Goal: Task Accomplishment & Management: Complete application form

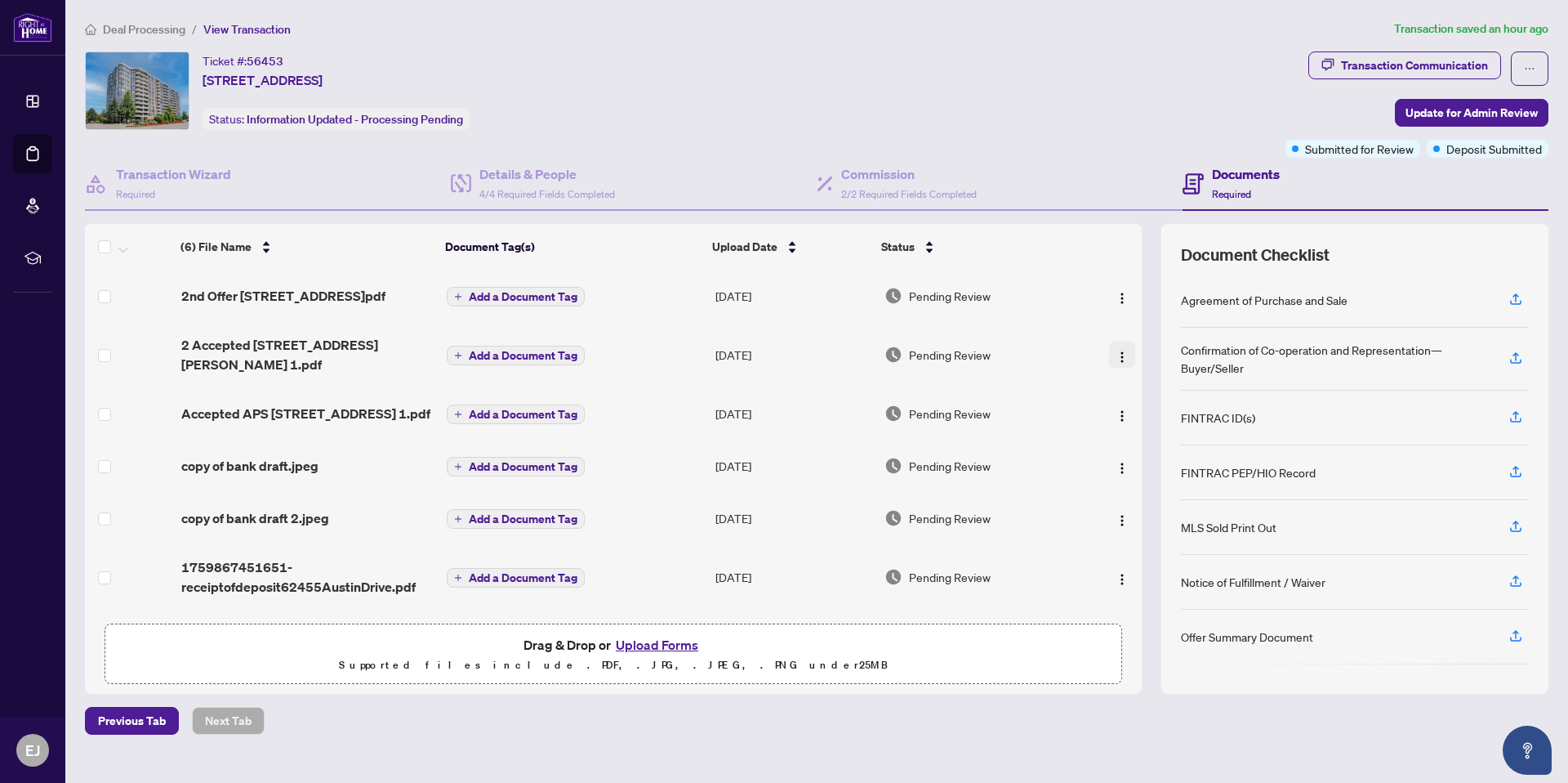
click at [1116, 350] on img "button" at bounding box center [1122, 357] width 13 height 13
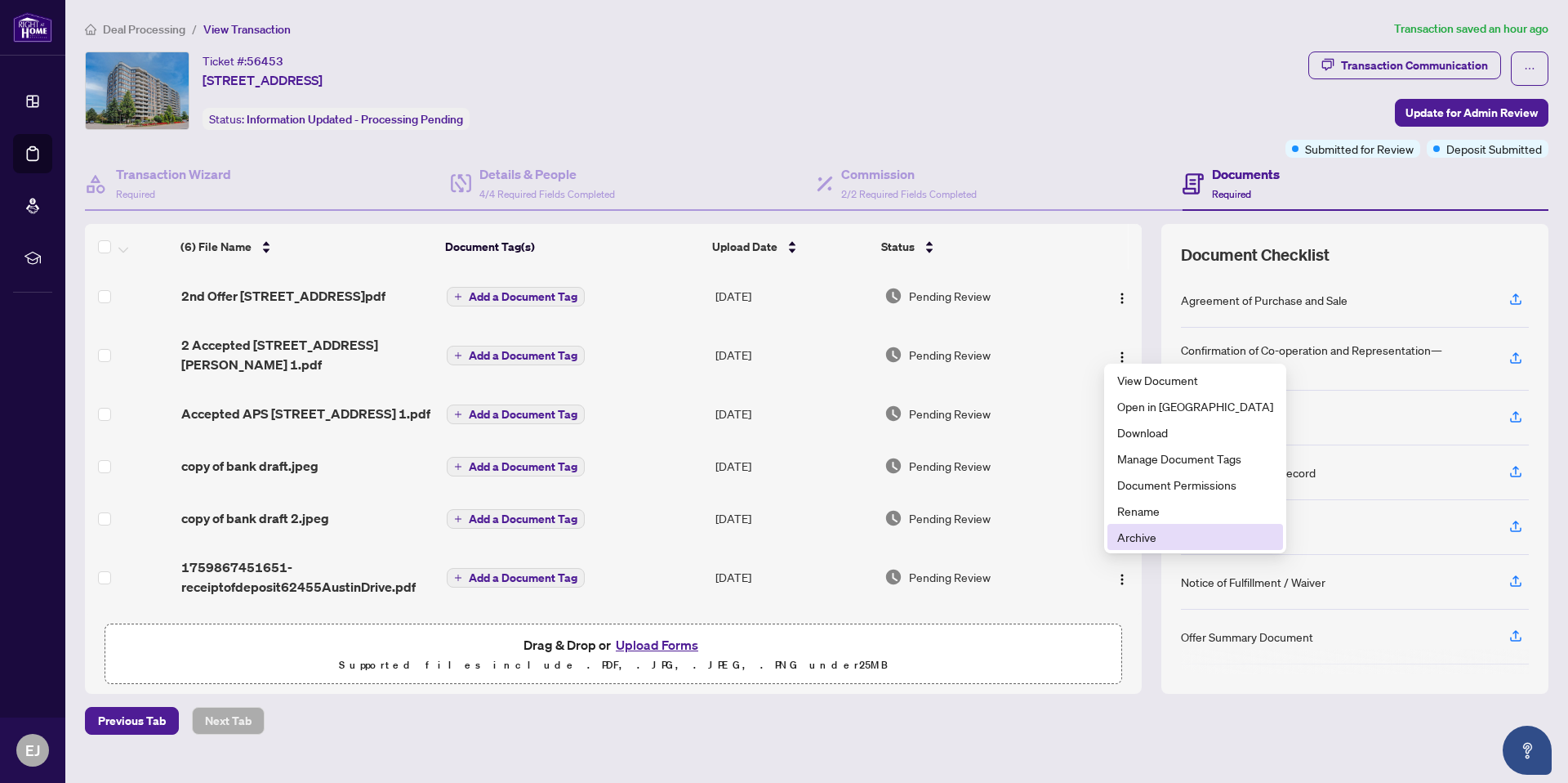
click at [1158, 537] on span "Archive" at bounding box center [1195, 537] width 156 height 18
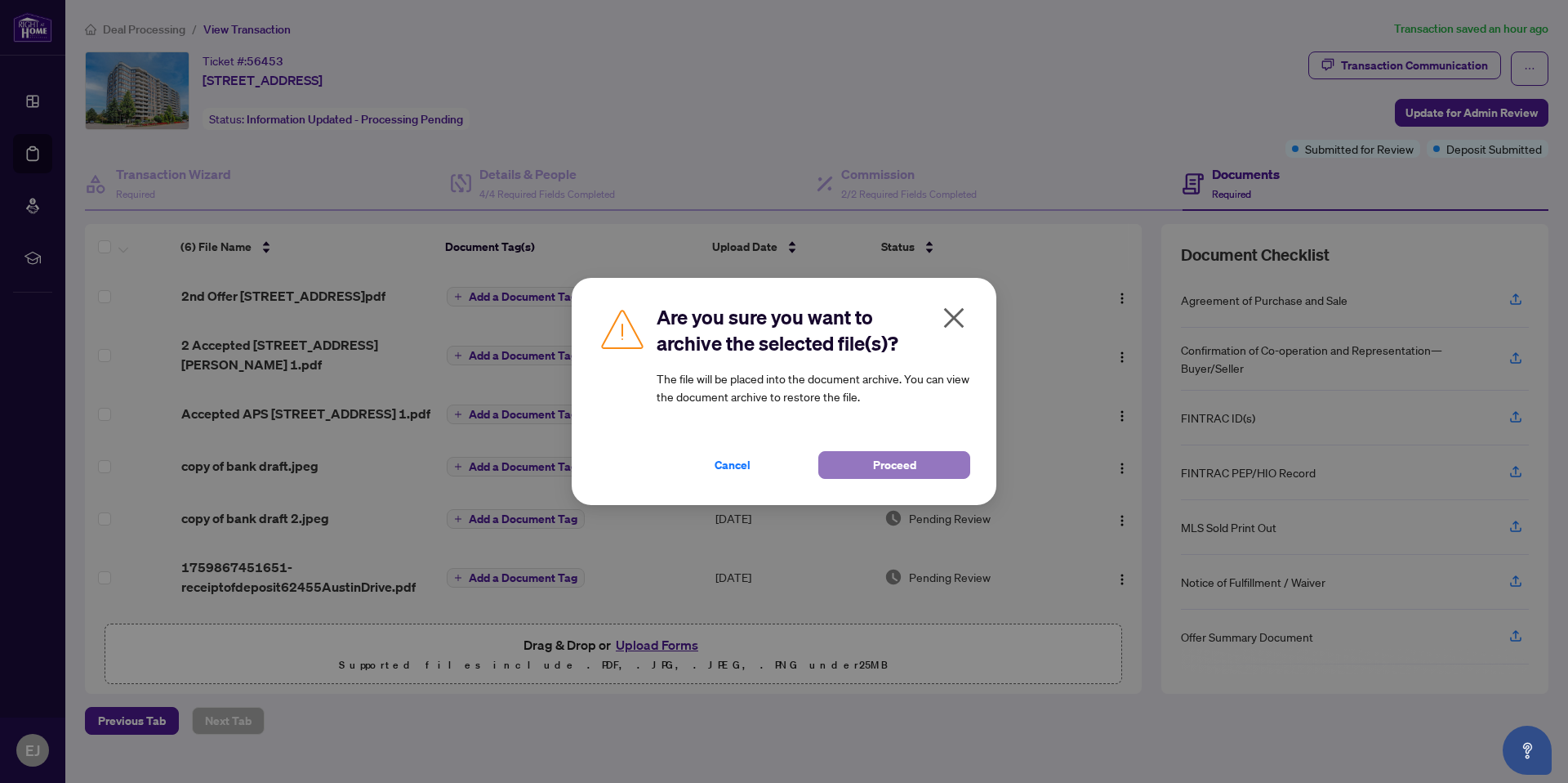
click at [942, 473] on button "Proceed" at bounding box center [894, 464] width 152 height 28
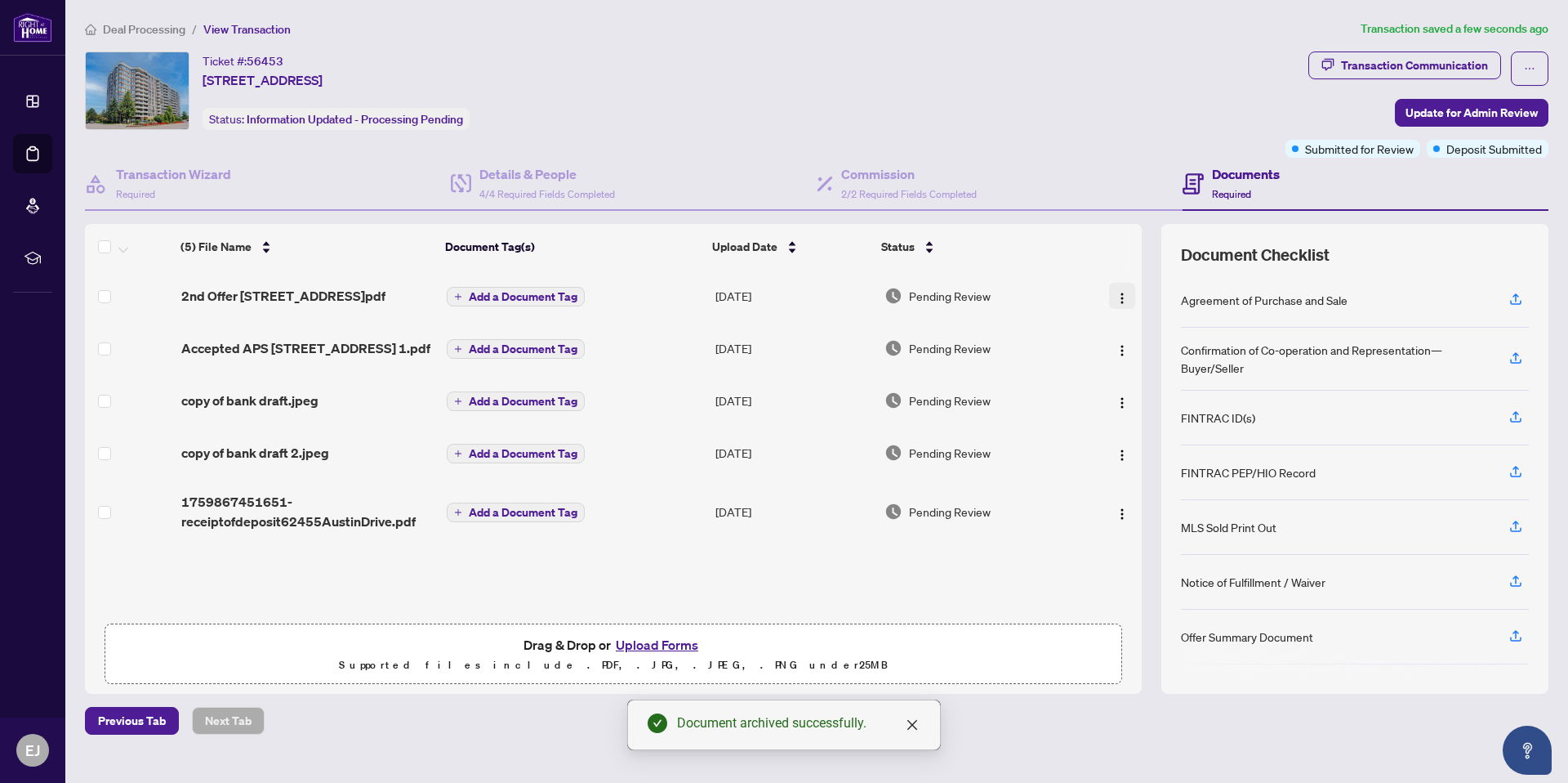
click at [1116, 298] on img "button" at bounding box center [1122, 298] width 13 height 13
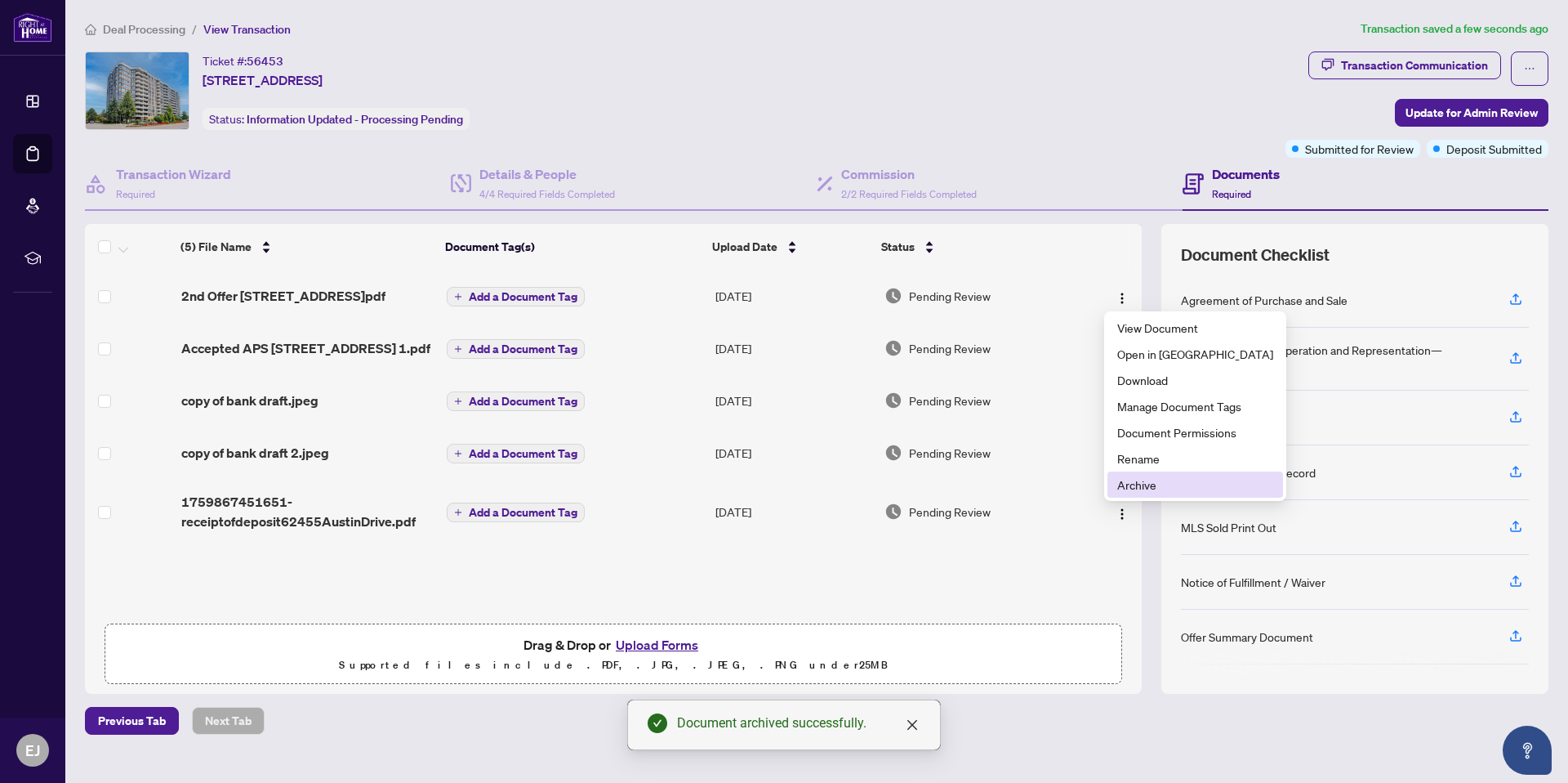
click at [1129, 486] on span "Archive" at bounding box center [1195, 484] width 156 height 18
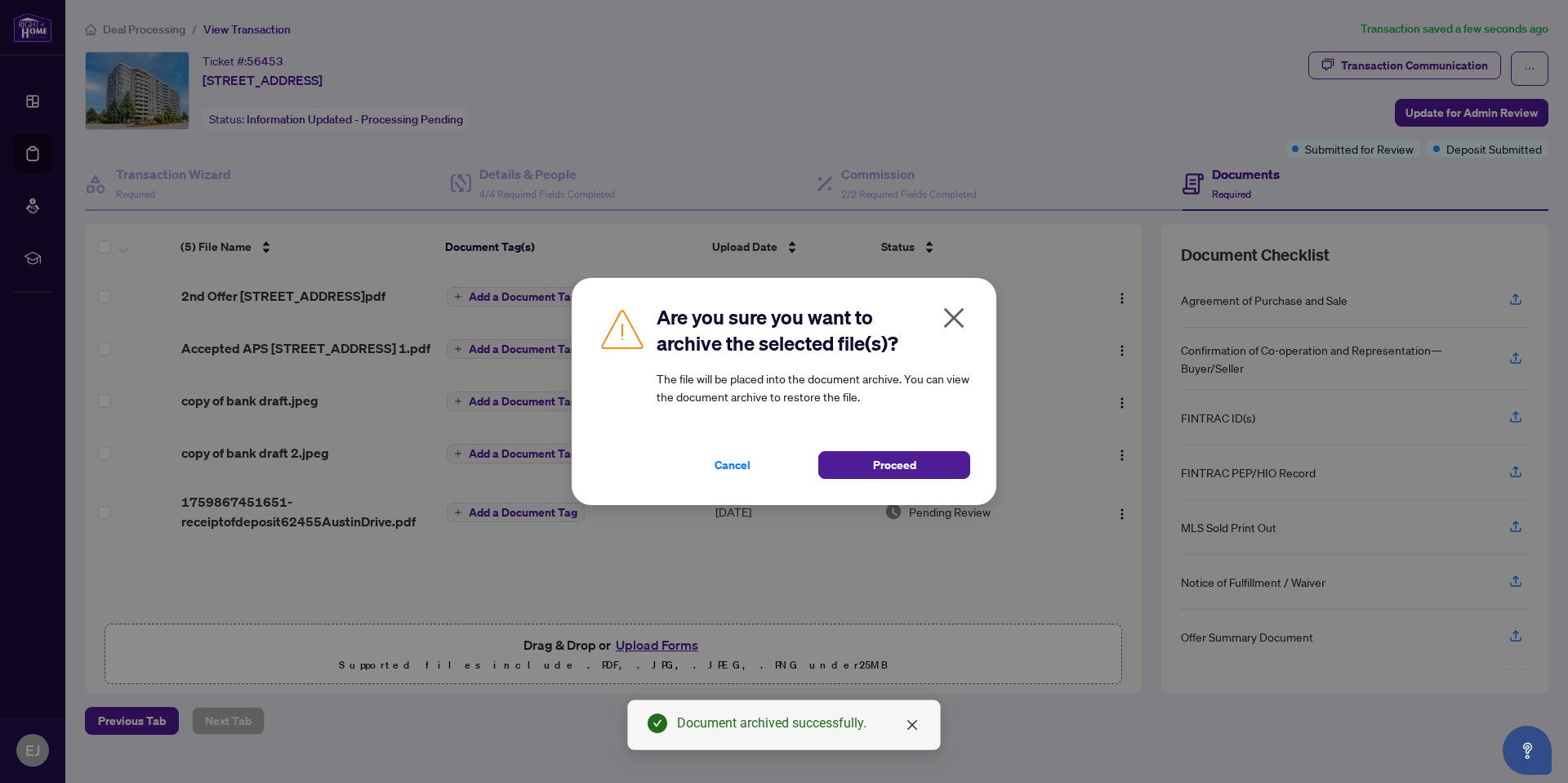
click at [954, 309] on icon "close" at bounding box center [954, 318] width 26 height 26
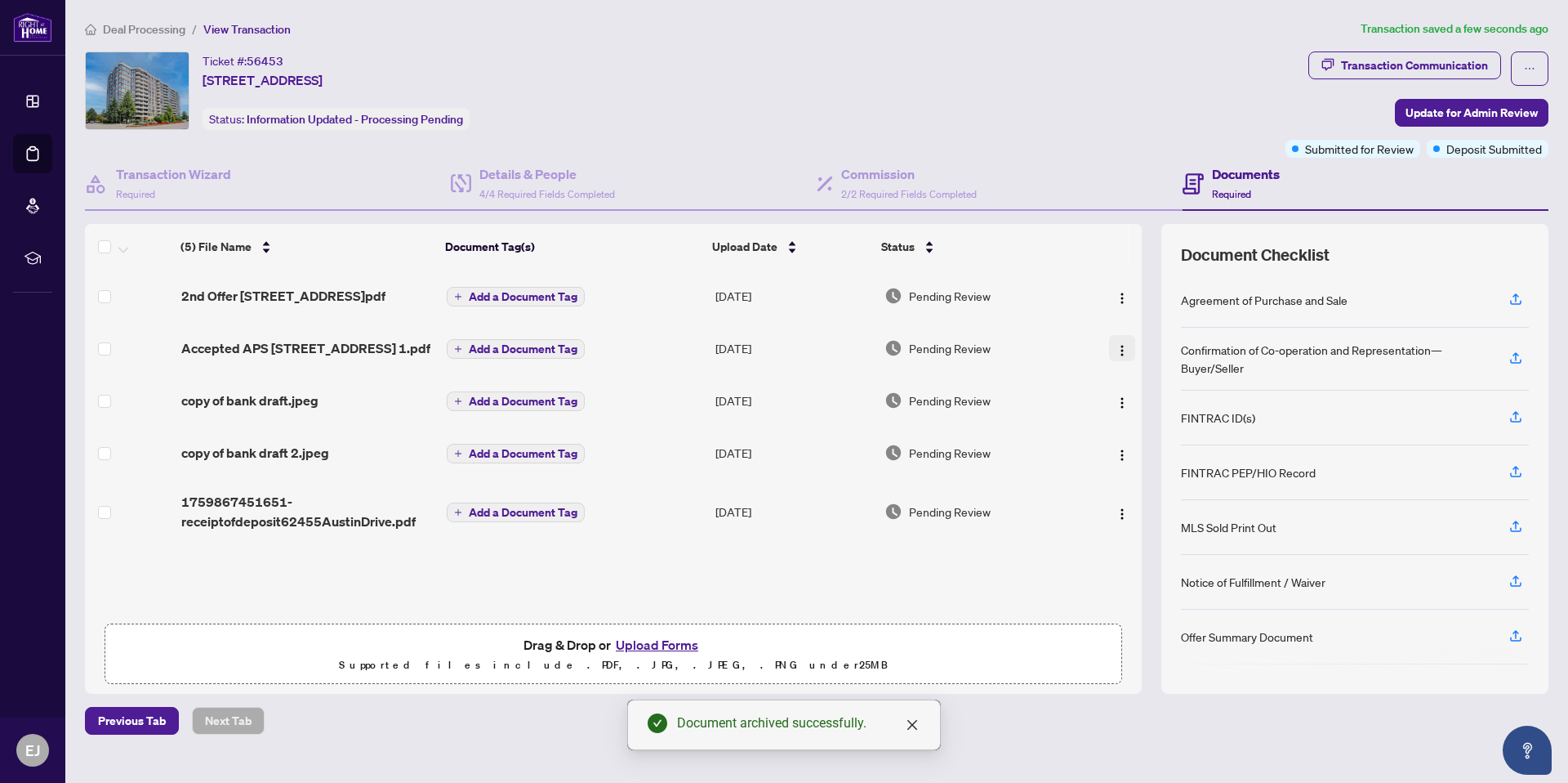
click at [1116, 353] on img "button" at bounding box center [1122, 350] width 13 height 13
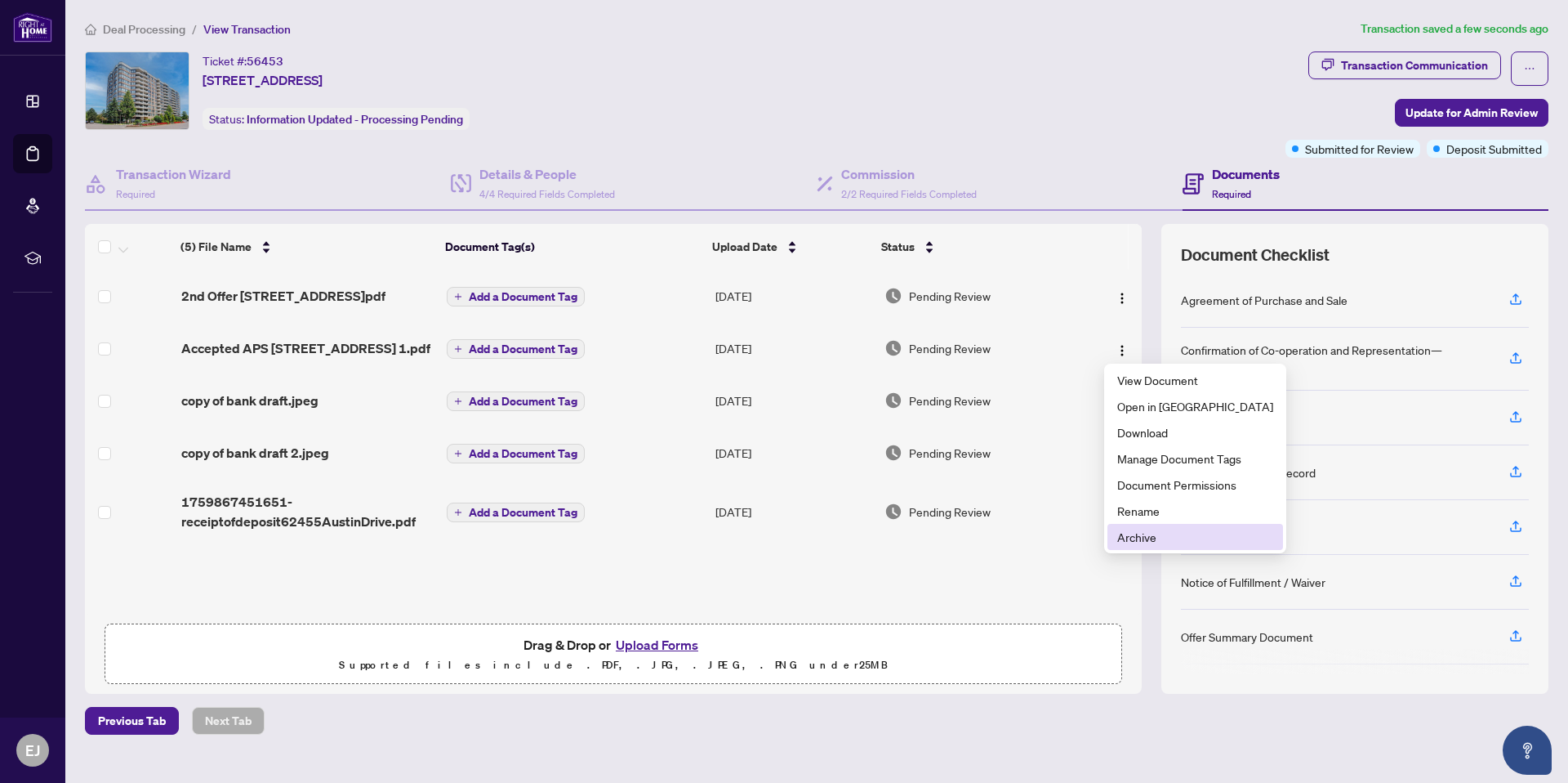
click at [1146, 541] on span "Archive" at bounding box center [1195, 537] width 156 height 18
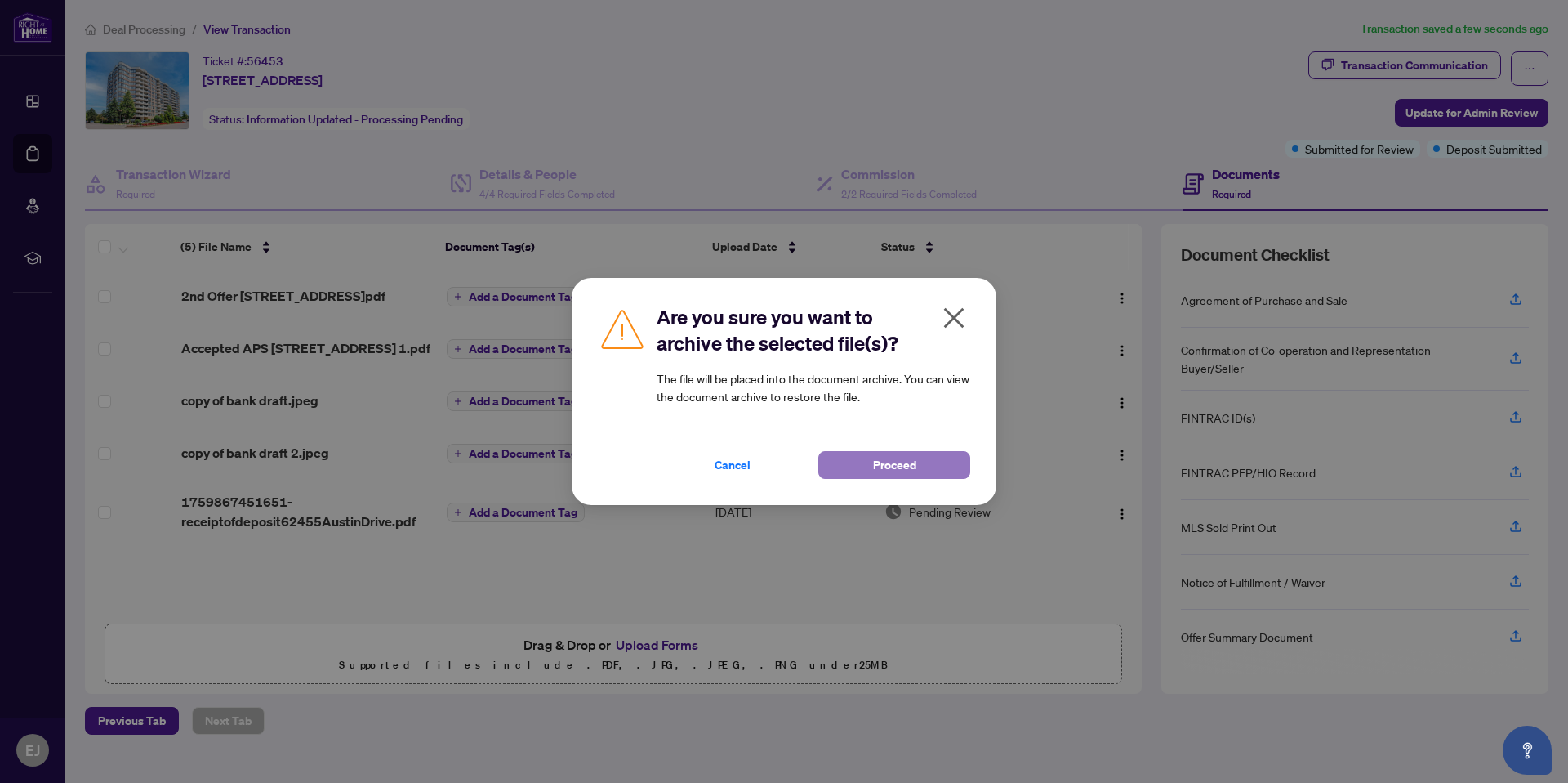
click at [927, 459] on button "Proceed" at bounding box center [894, 464] width 152 height 28
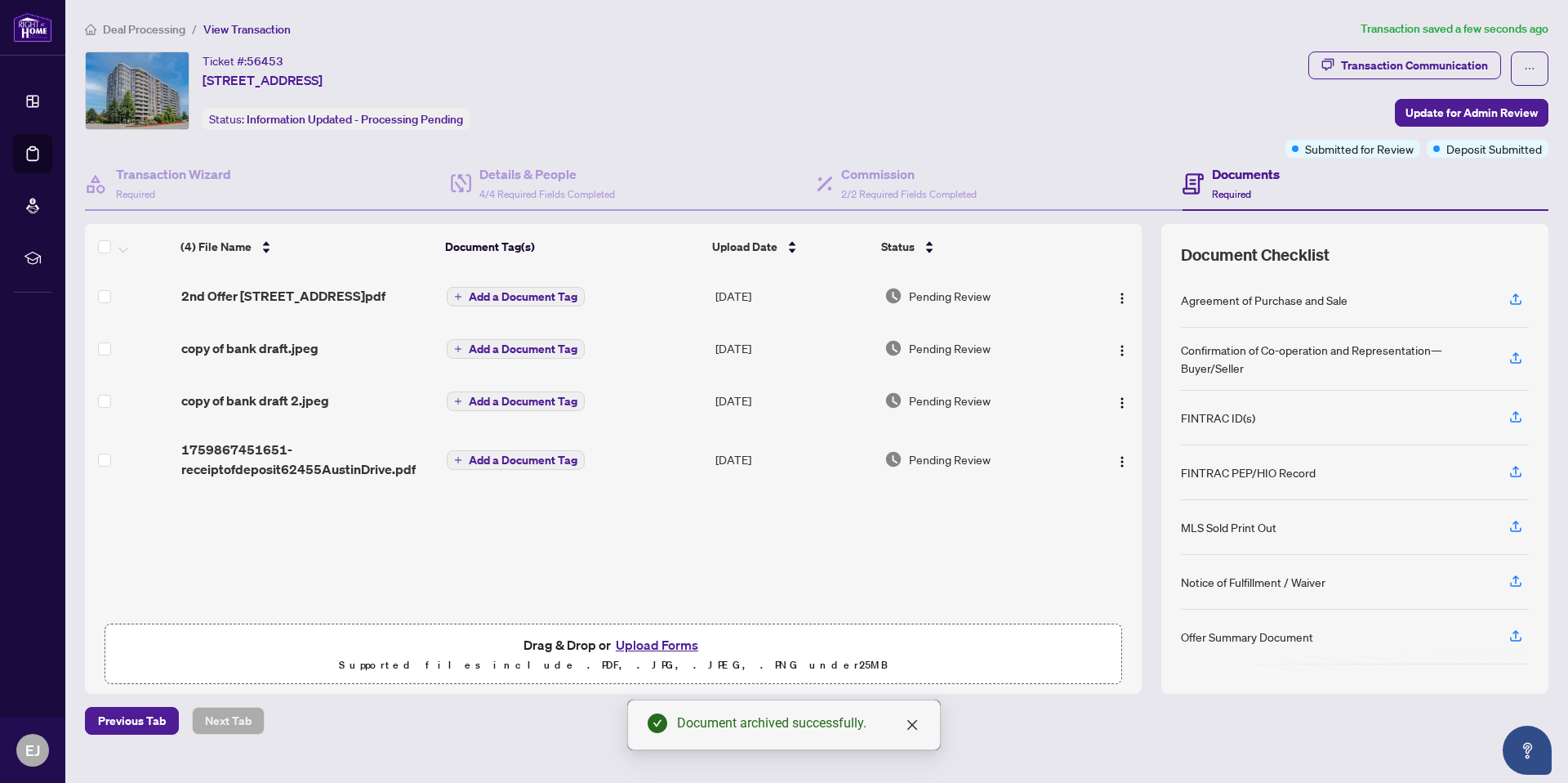
click at [675, 642] on button "Upload Forms" at bounding box center [657, 644] width 92 height 21
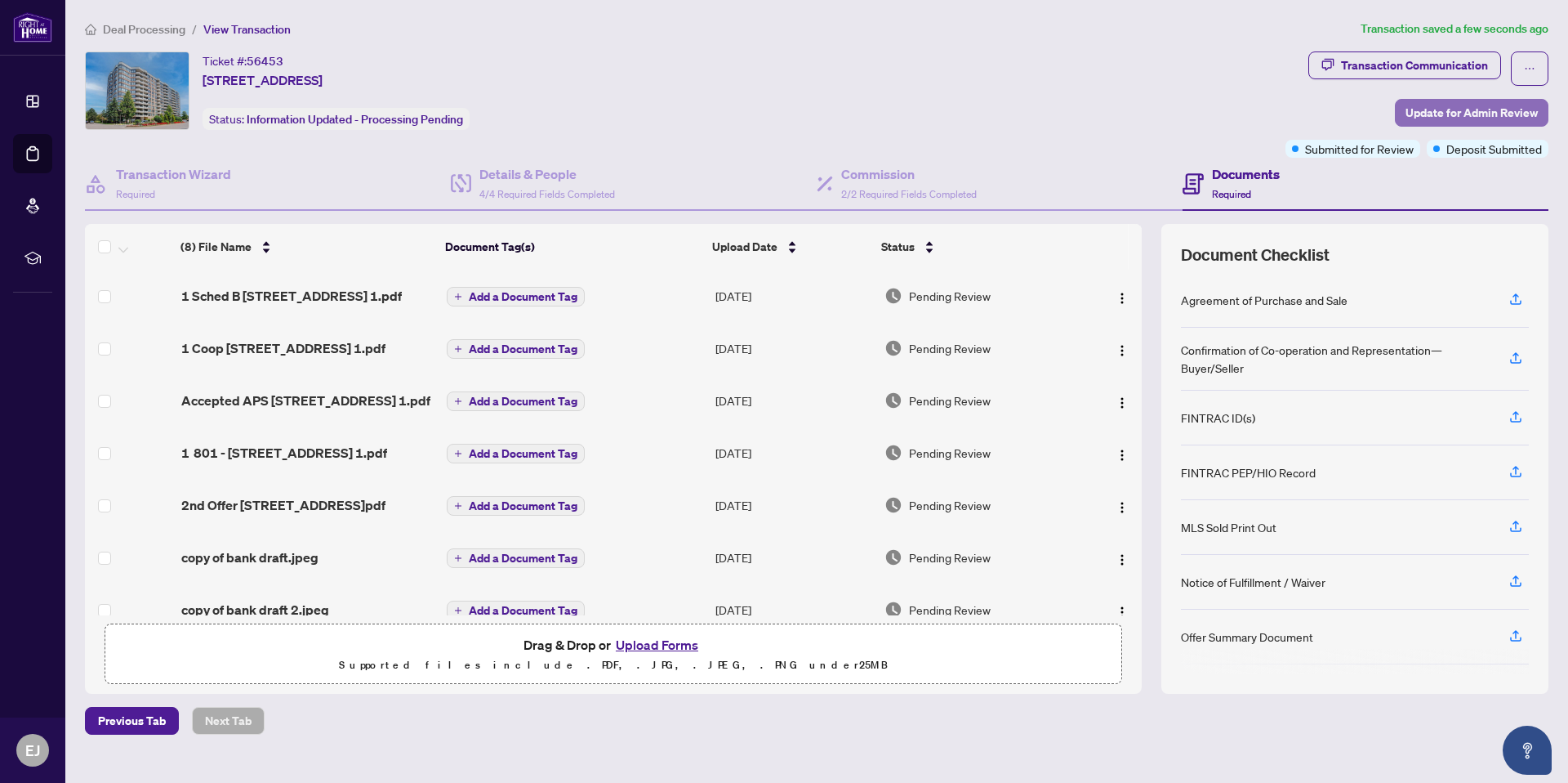
click at [1477, 108] on span "Update for Admin Review" at bounding box center [1471, 112] width 132 height 26
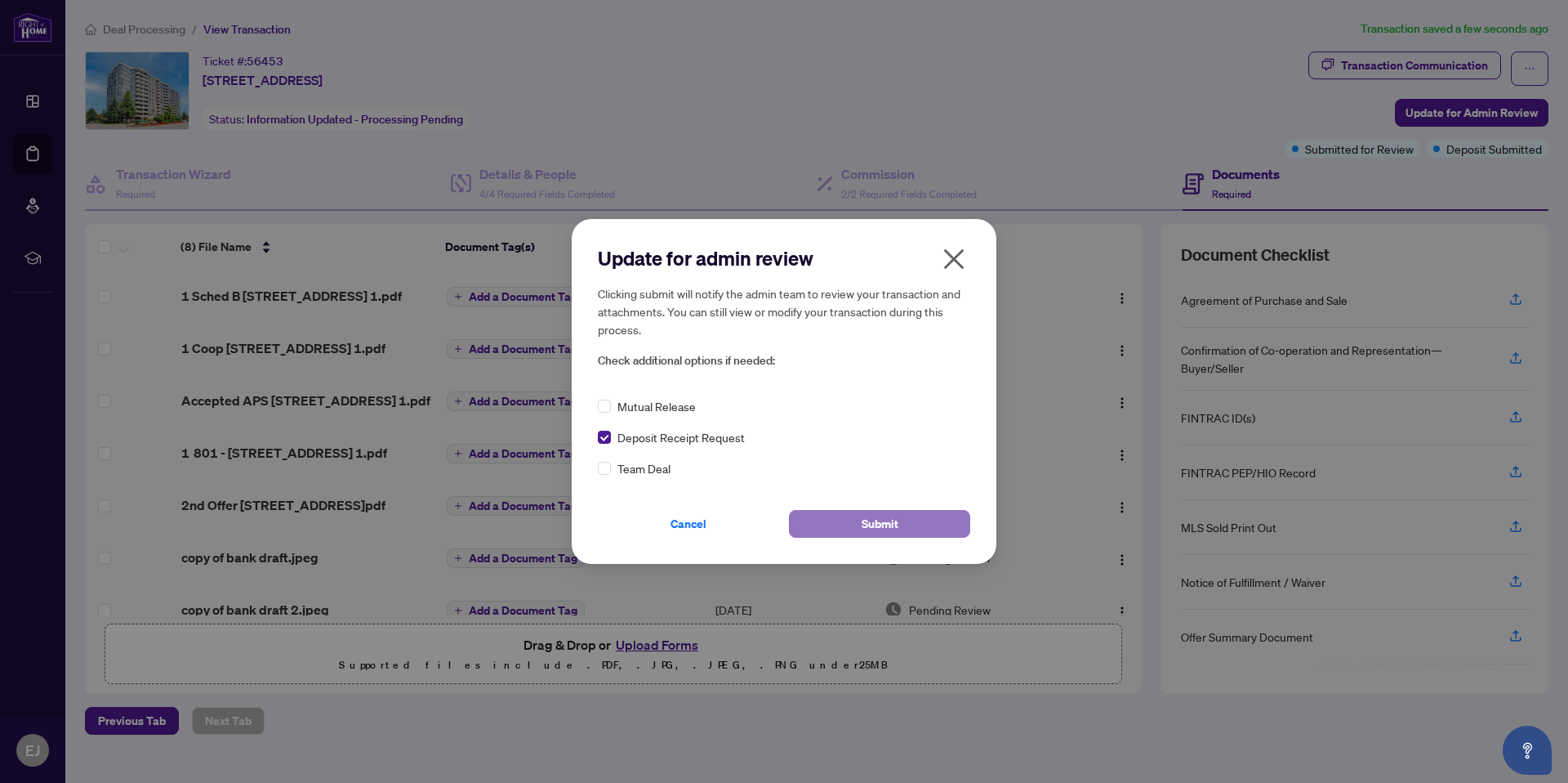
click at [872, 521] on span "Submit" at bounding box center [879, 523] width 37 height 26
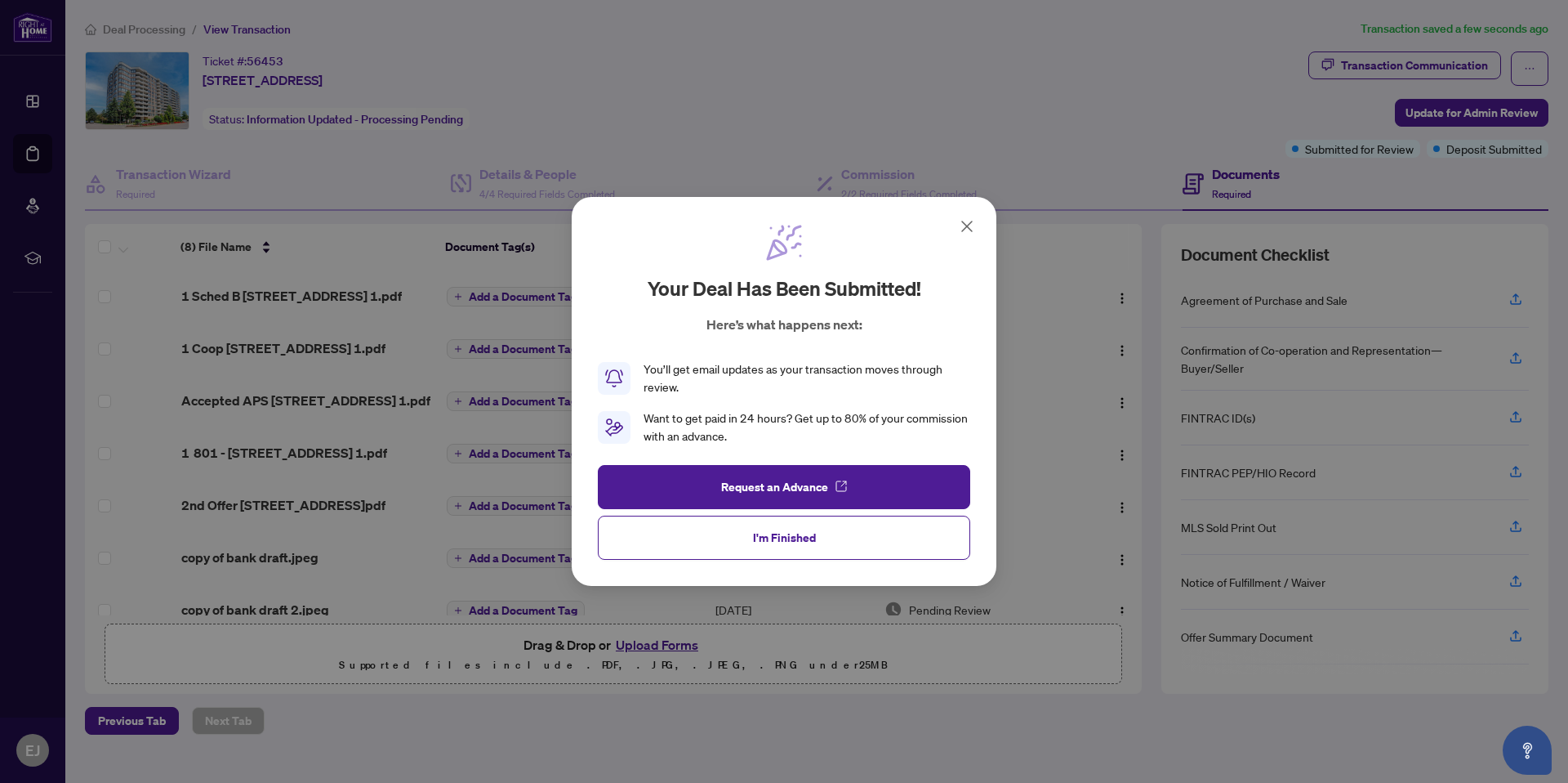
click at [763, 539] on span "I'm Finished" at bounding box center [784, 537] width 62 height 26
